Goal: Navigation & Orientation: Find specific page/section

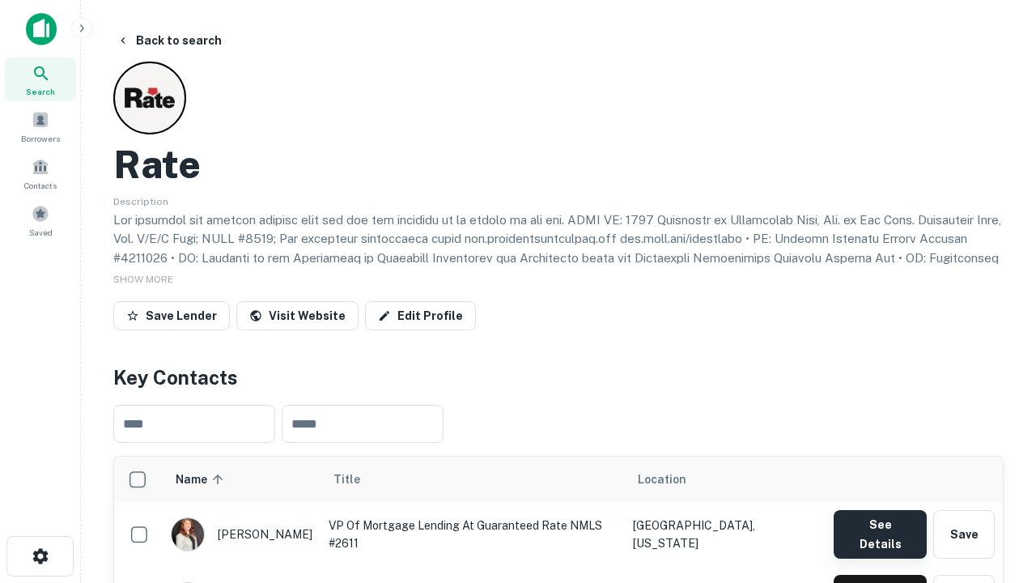
click at [880, 527] on button "See Details" at bounding box center [880, 534] width 93 height 49
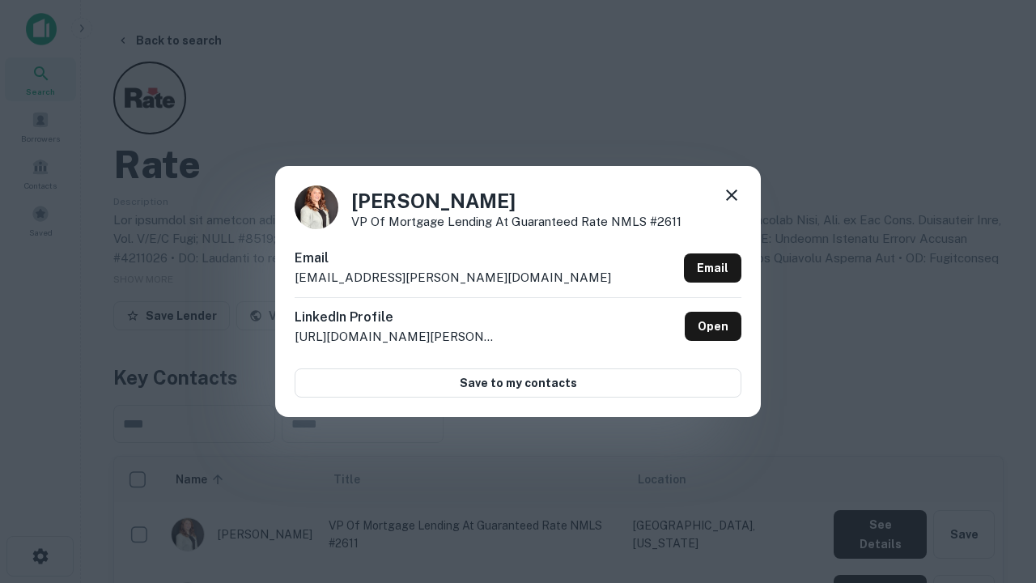
click at [732, 198] on icon at bounding box center [731, 194] width 19 height 19
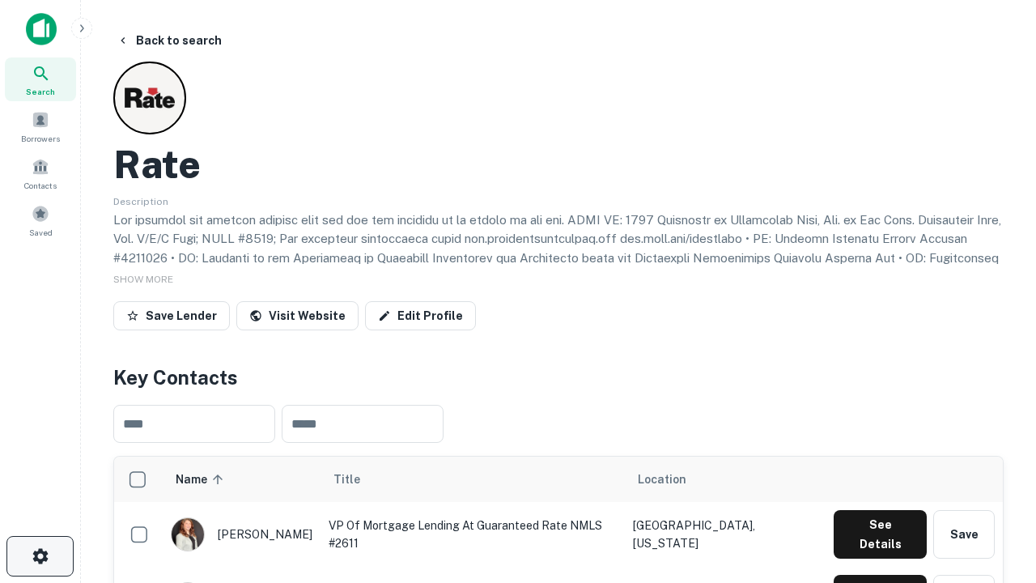
click at [40, 556] on icon "button" at bounding box center [40, 555] width 19 height 19
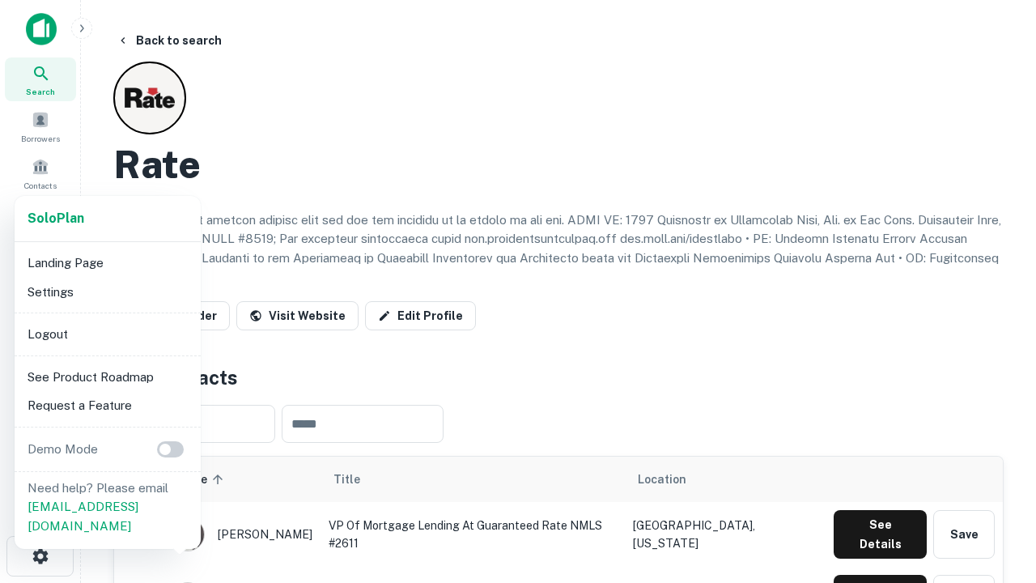
click at [107, 334] on li "Logout" at bounding box center [107, 334] width 173 height 29
